Goal: Task Accomplishment & Management: Manage account settings

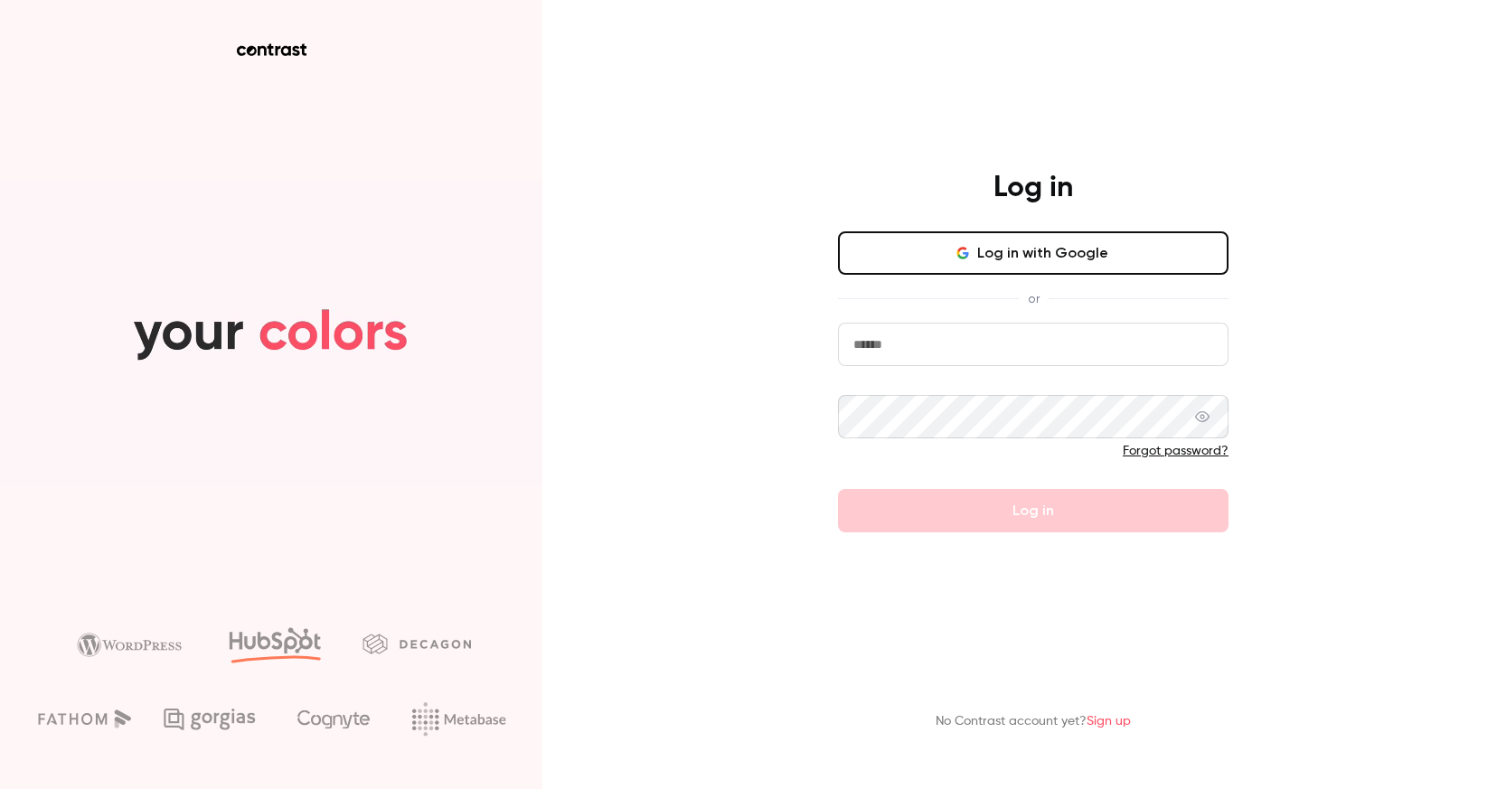
click at [1018, 256] on button "Log in with Google" at bounding box center [1033, 252] width 390 height 43
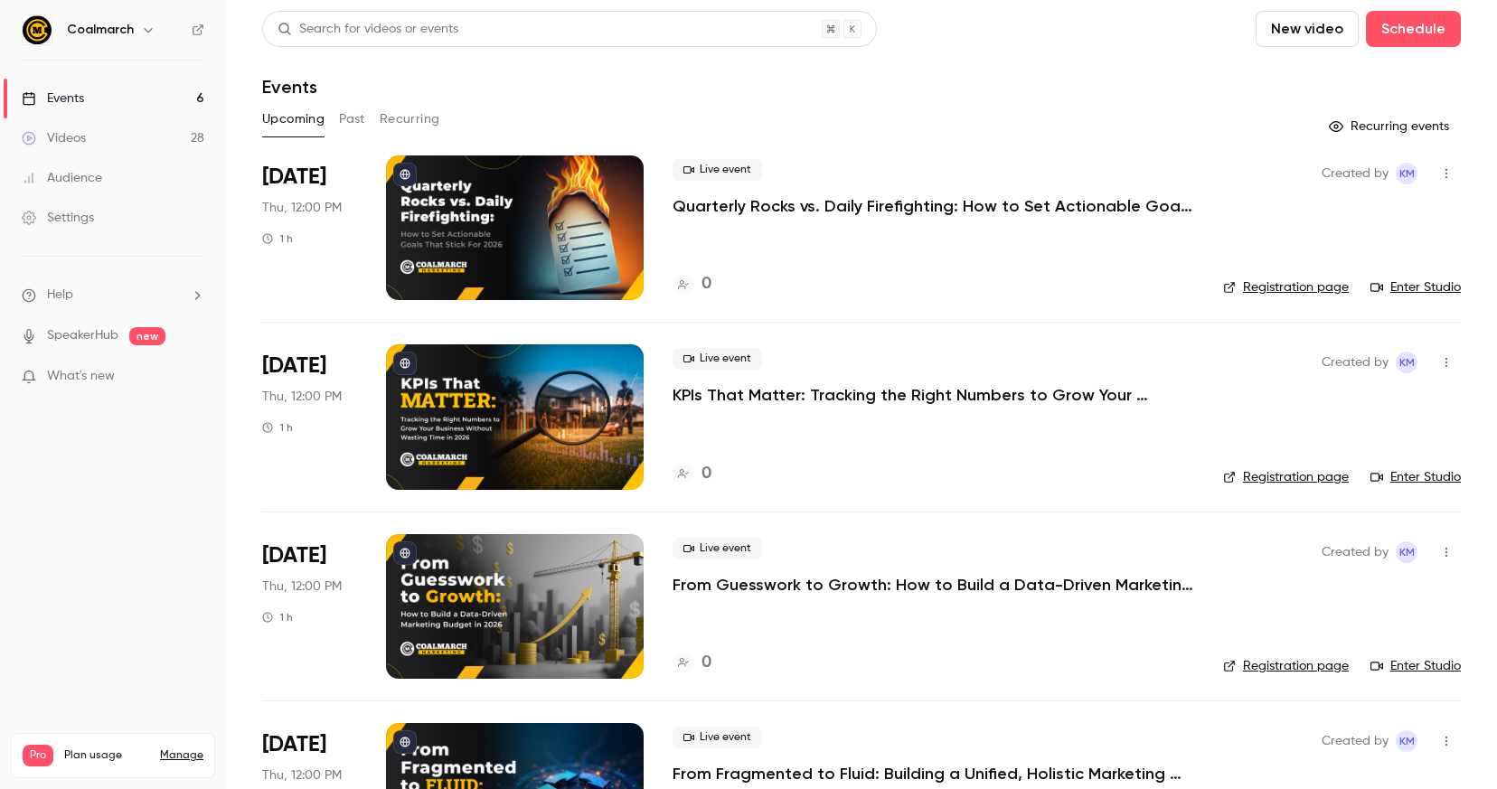
click at [870, 286] on div "0" at bounding box center [932, 284] width 521 height 24
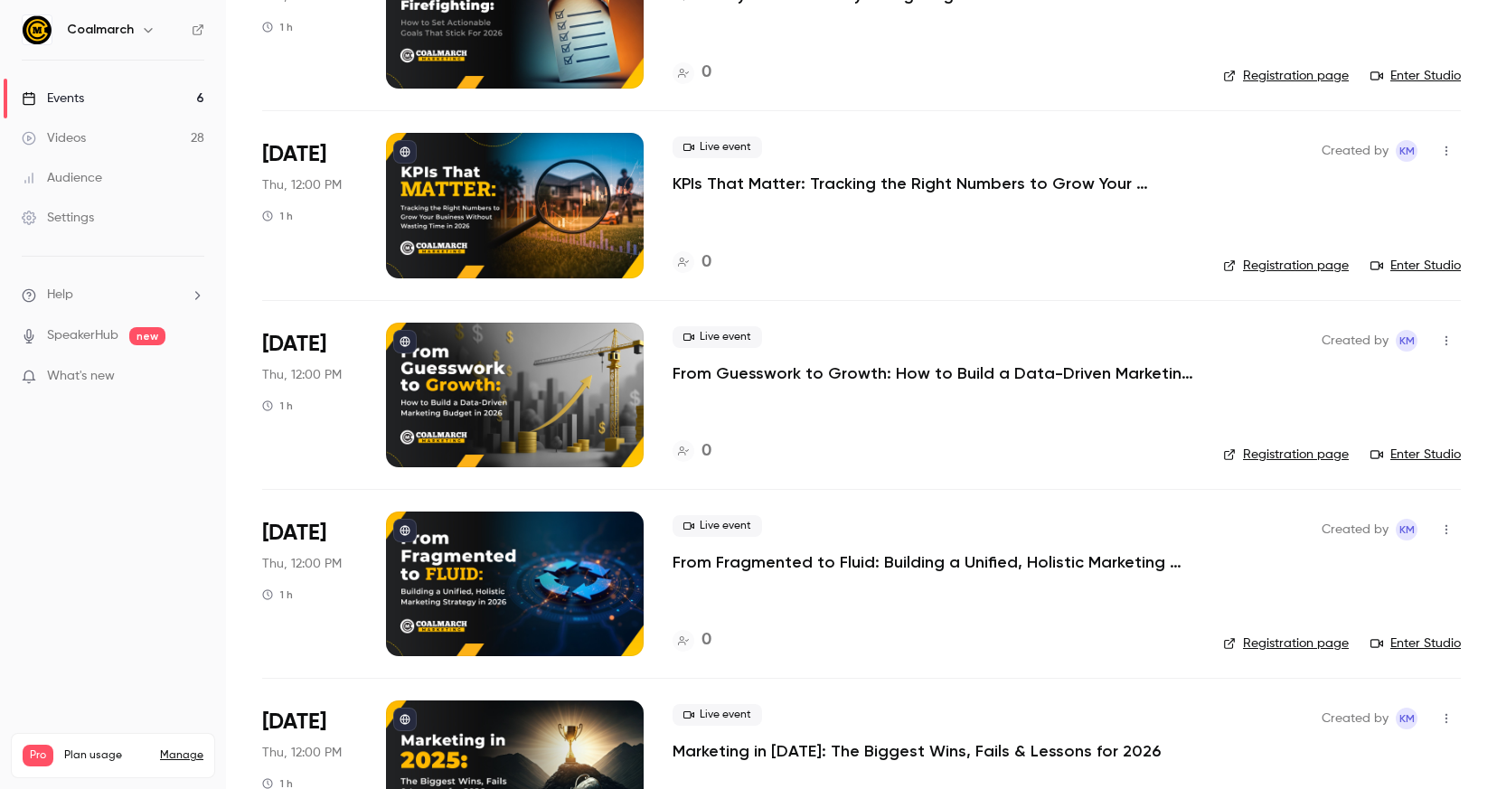
scroll to position [212, 0]
click at [873, 446] on div "0" at bounding box center [932, 450] width 521 height 24
click at [1447, 333] on icon "button" at bounding box center [1446, 339] width 14 height 13
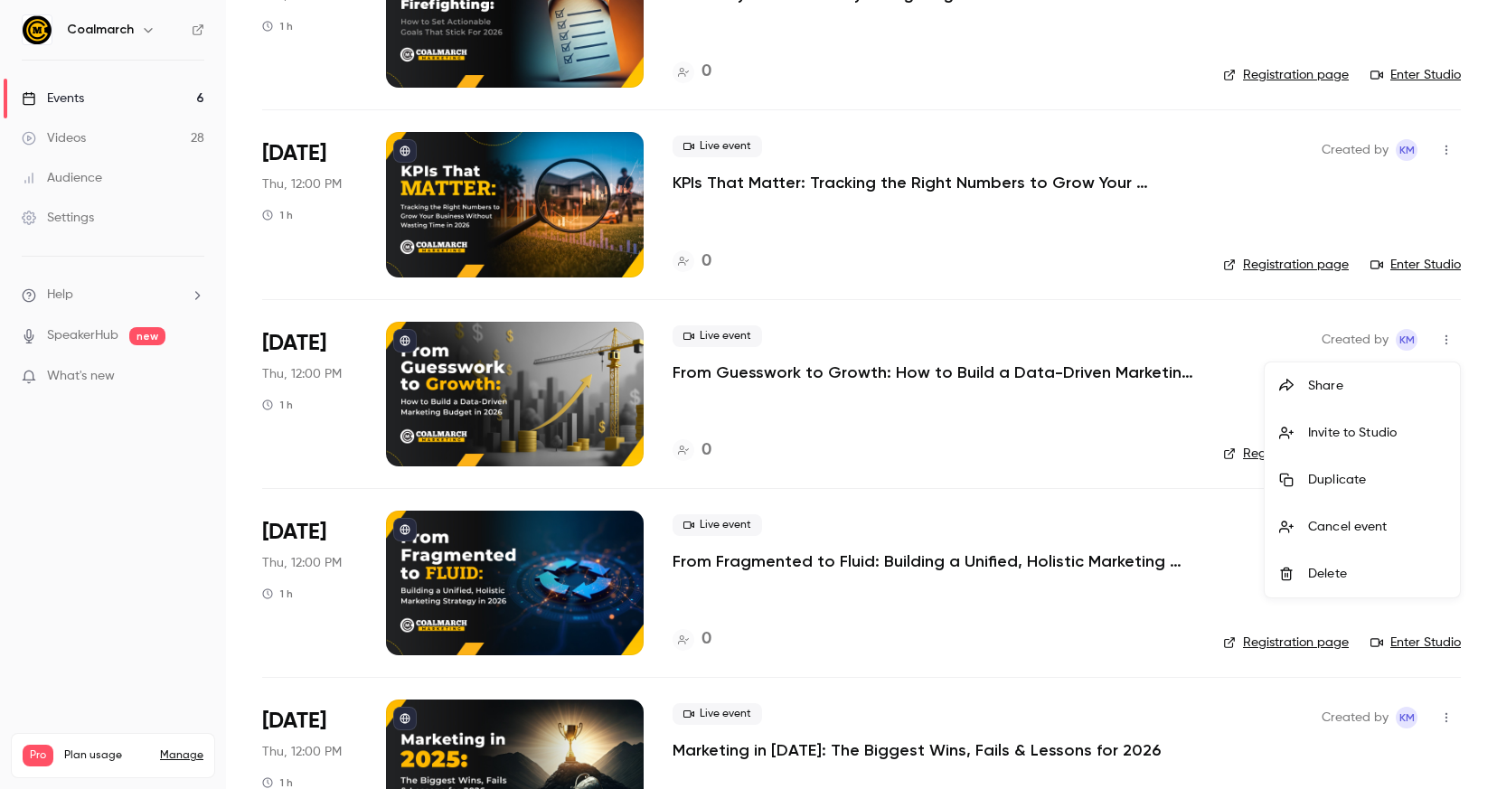
click at [1336, 521] on div "Cancel event" at bounding box center [1376, 527] width 137 height 18
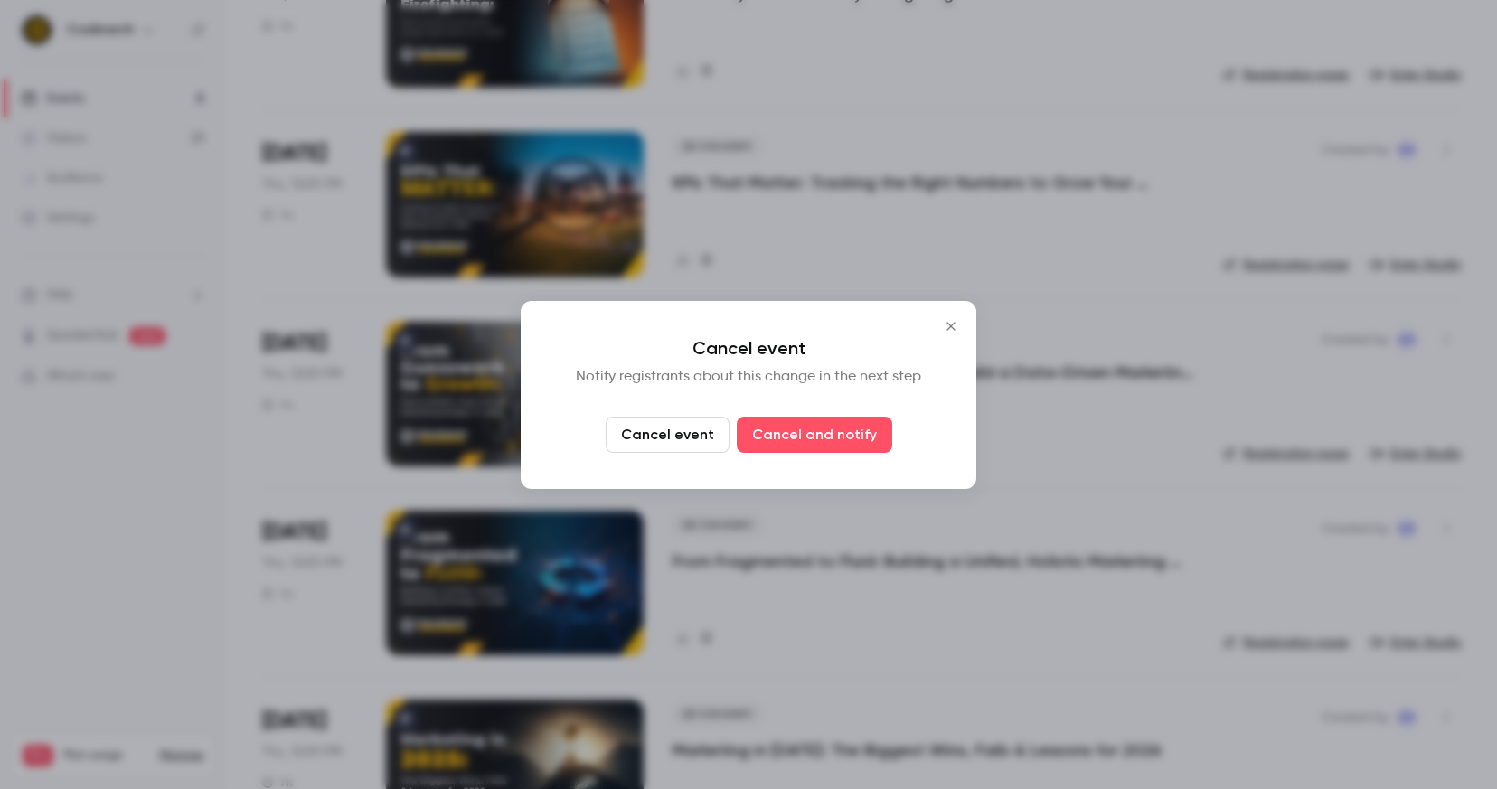
click at [644, 434] on button "Cancel event" at bounding box center [667, 435] width 124 height 36
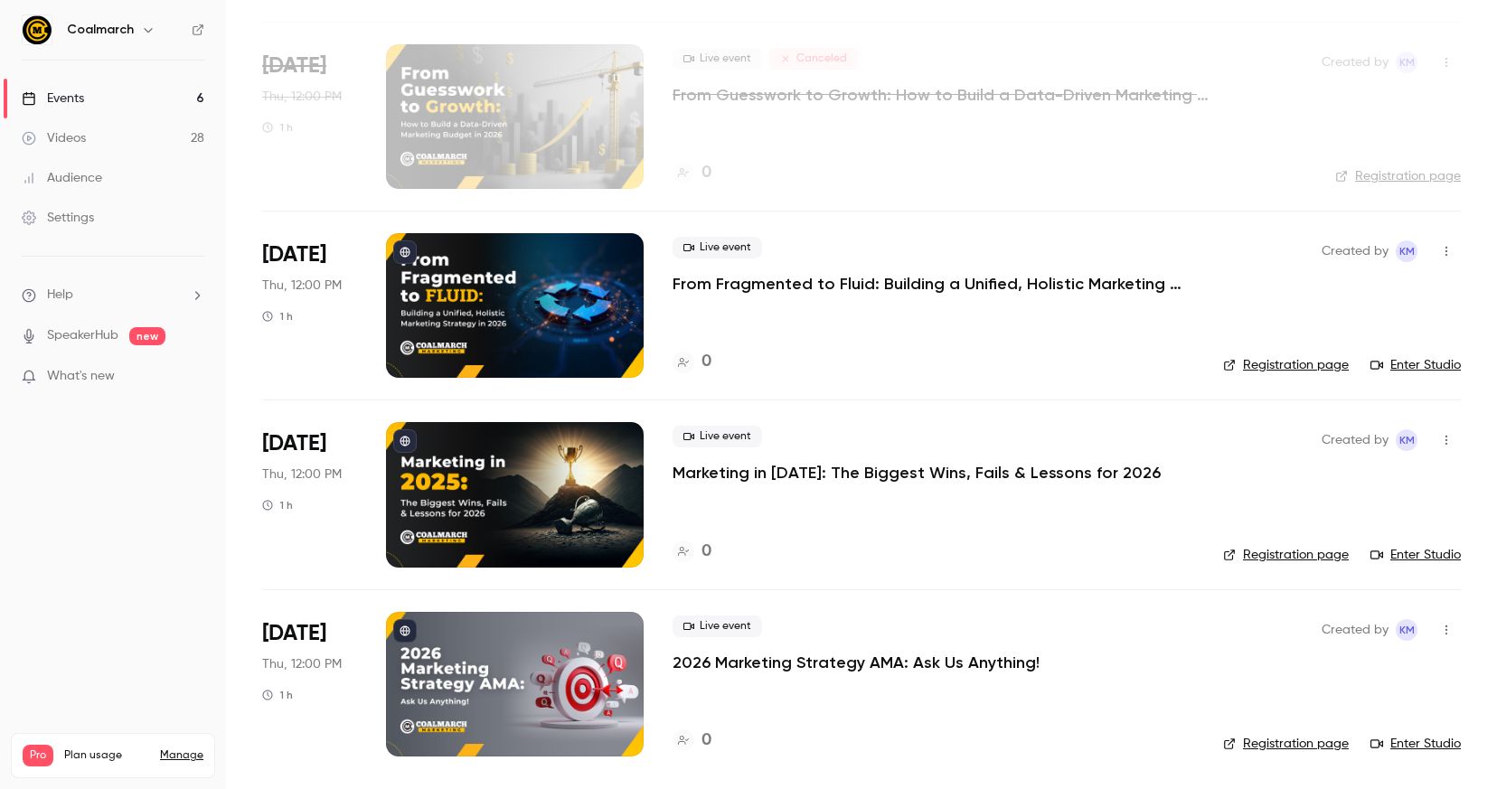
scroll to position [0, 0]
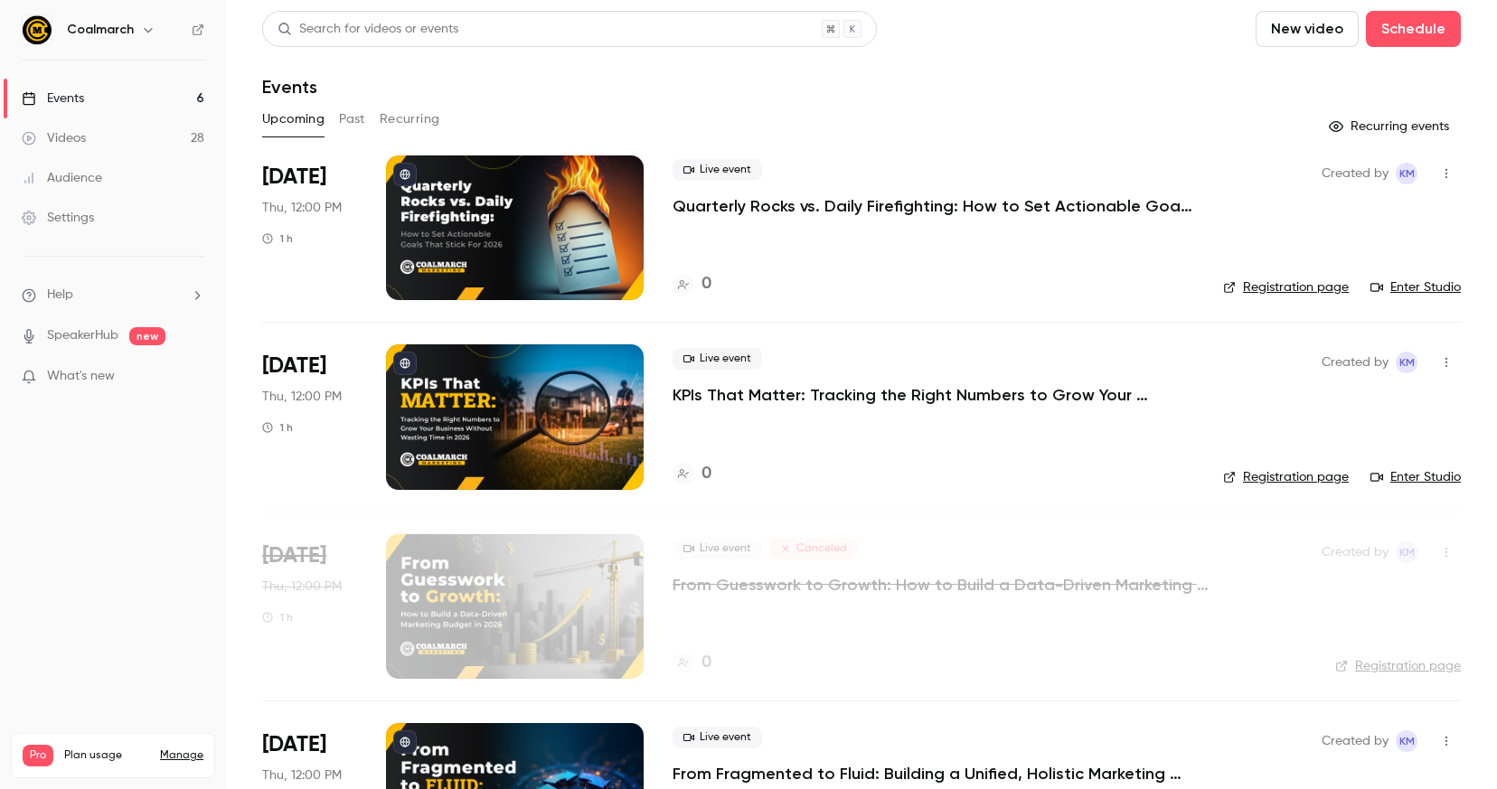
click at [1035, 62] on header "Search for videos or events New video Schedule Events" at bounding box center [861, 54] width 1198 height 87
click at [896, 91] on div "Events" at bounding box center [861, 87] width 1198 height 22
click at [699, 278] on div "1" at bounding box center [689, 284] width 35 height 24
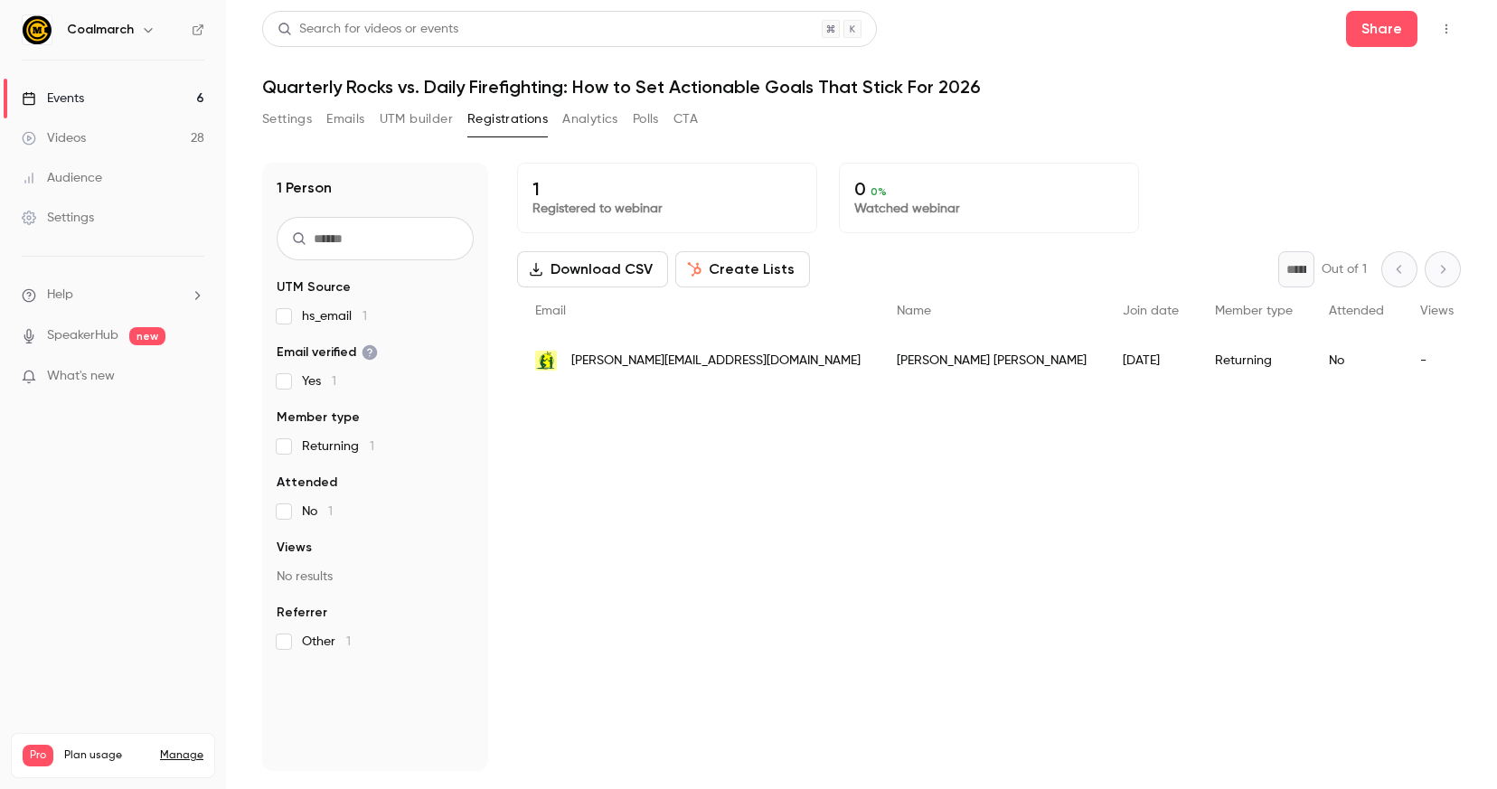
drag, startPoint x: 844, startPoint y: 513, endPoint x: 717, endPoint y: 398, distance: 172.1
click at [845, 513] on div "1 Registered to webinar 0 0 % Watched webinar Download CSV Create Lists * Out o…" at bounding box center [988, 467] width 943 height 608
click at [163, 99] on link "Events 6" at bounding box center [113, 99] width 226 height 40
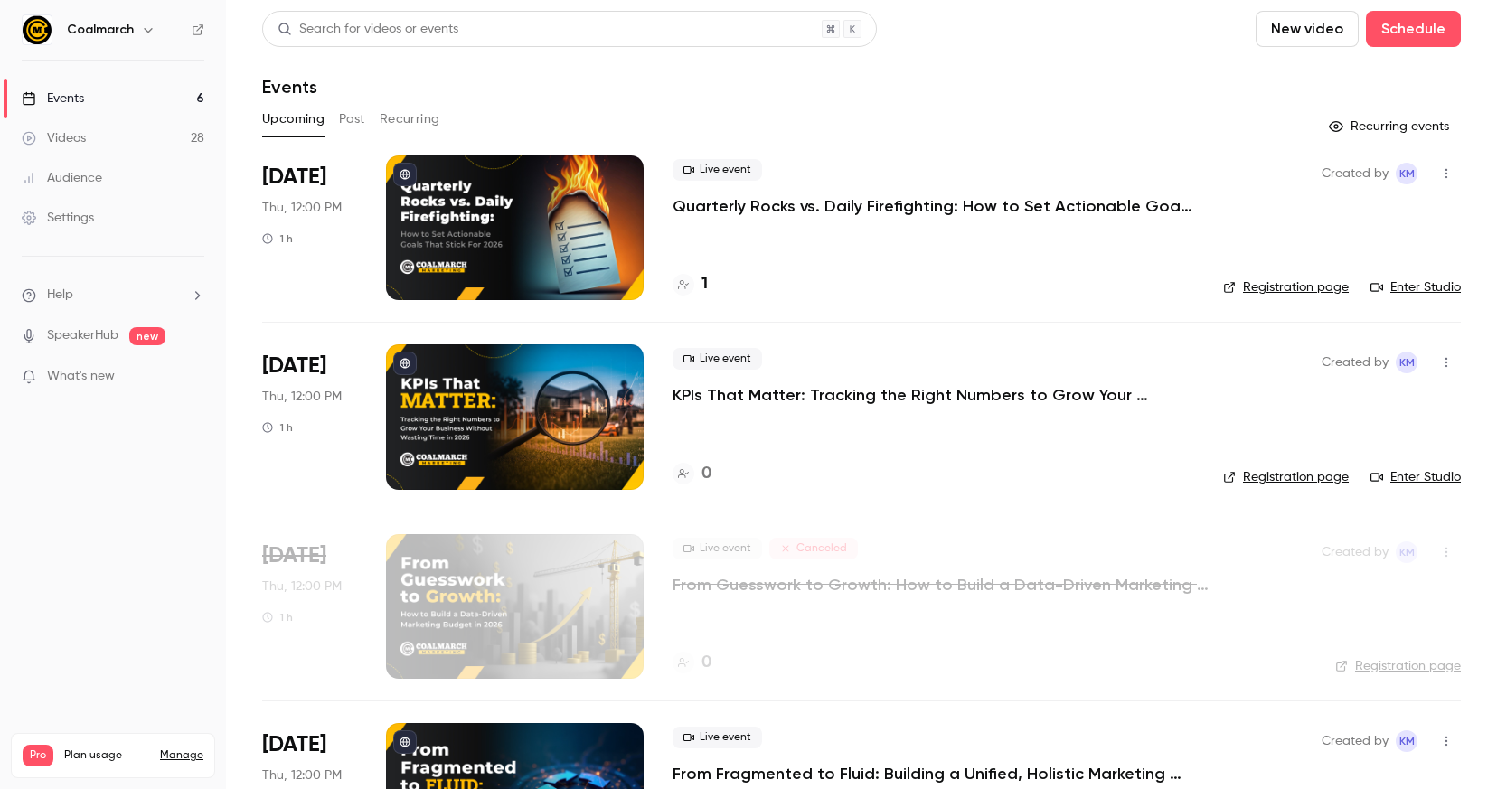
click at [862, 54] on header "Search for videos or events New video Schedule Events" at bounding box center [861, 54] width 1198 height 87
click at [714, 283] on div "2" at bounding box center [932, 284] width 521 height 24
click at [707, 287] on h4 "2" at bounding box center [705, 284] width 9 height 24
